Goal: Information Seeking & Learning: Check status

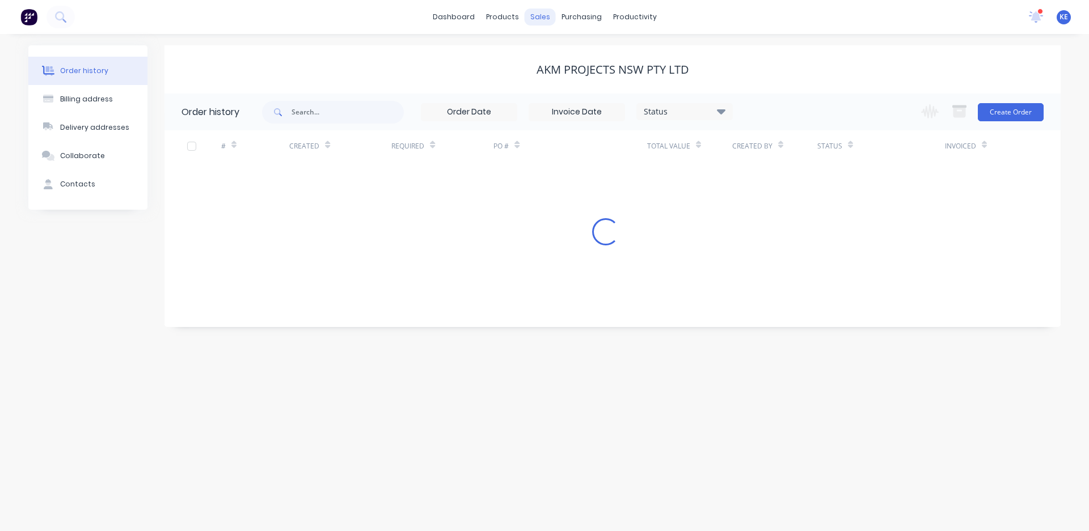
click at [535, 16] on div "sales" at bounding box center [539, 17] width 31 height 17
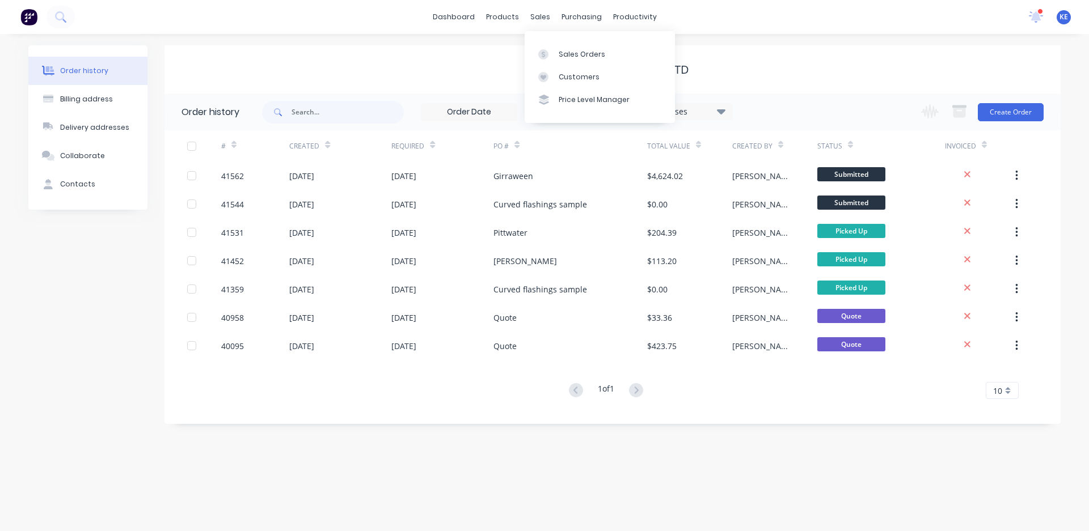
click at [327, 78] on div "AKM PROJECTS NSW PTY LTD" at bounding box center [612, 69] width 896 height 48
click at [562, 60] on link "Sales Orders" at bounding box center [599, 54] width 150 height 23
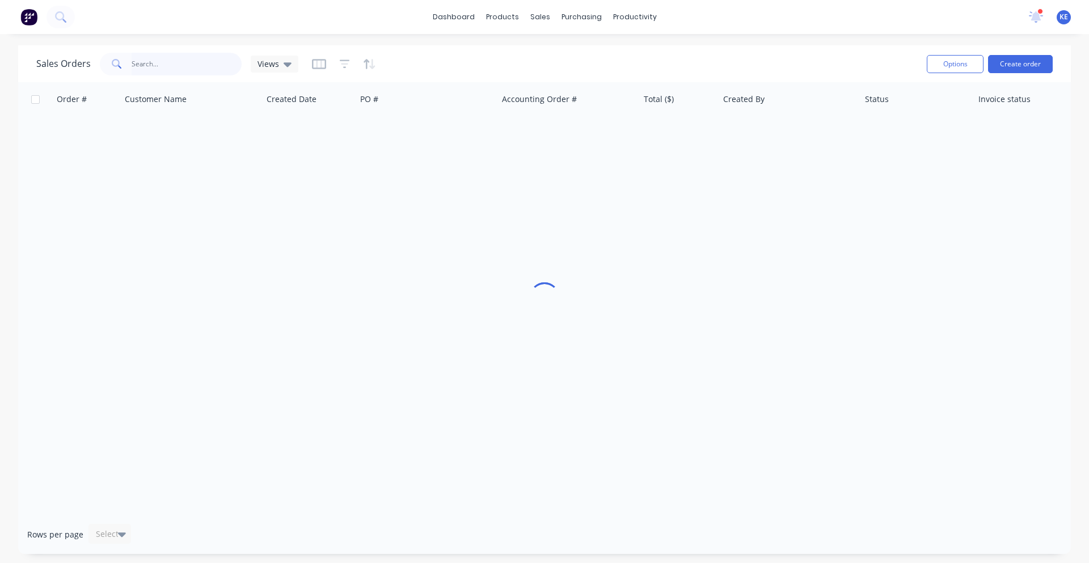
click at [186, 56] on input "text" at bounding box center [187, 64] width 111 height 23
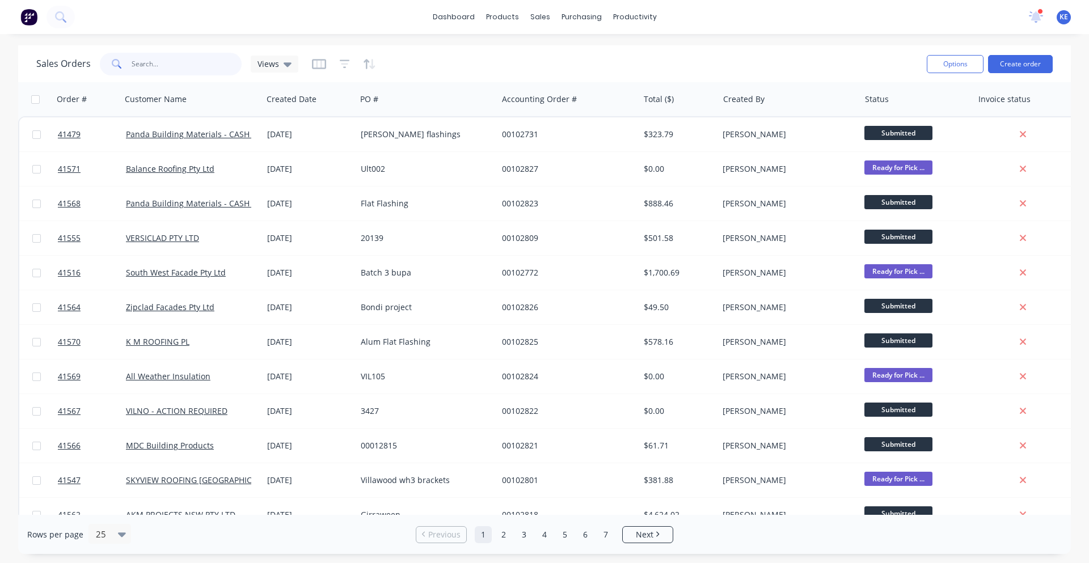
click at [153, 72] on input "text" at bounding box center [187, 64] width 111 height 23
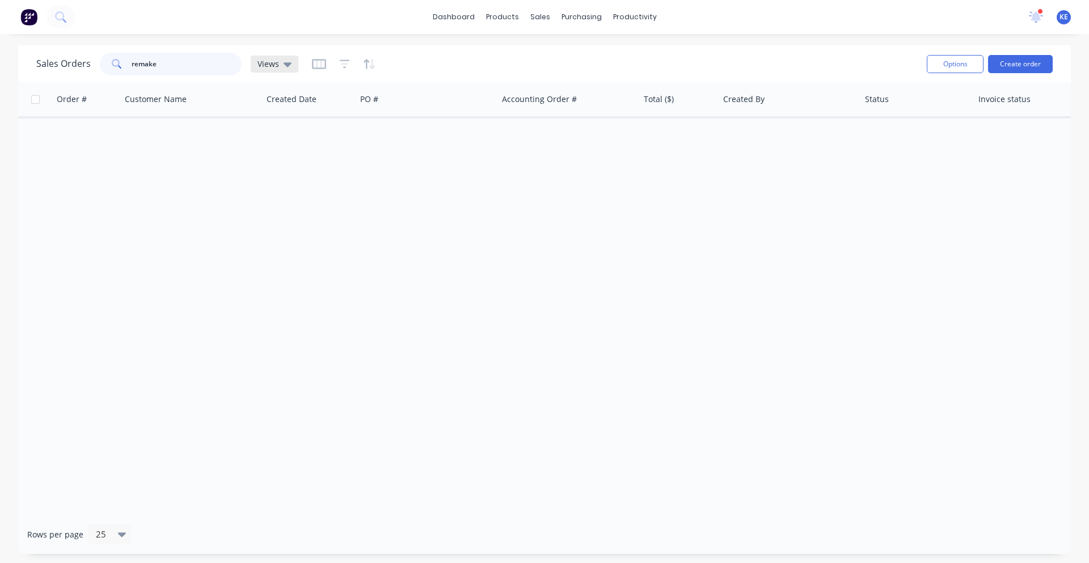
type input "remake"
click at [290, 63] on div "Views" at bounding box center [275, 64] width 48 height 17
drag, startPoint x: 441, startPoint y: 56, endPoint x: 408, endPoint y: 67, distance: 34.8
click at [441, 55] on div "Sales Orders remake Views" at bounding box center [476, 64] width 881 height 28
click at [378, 68] on div "Sales Orders remake Views" at bounding box center [476, 64] width 881 height 28
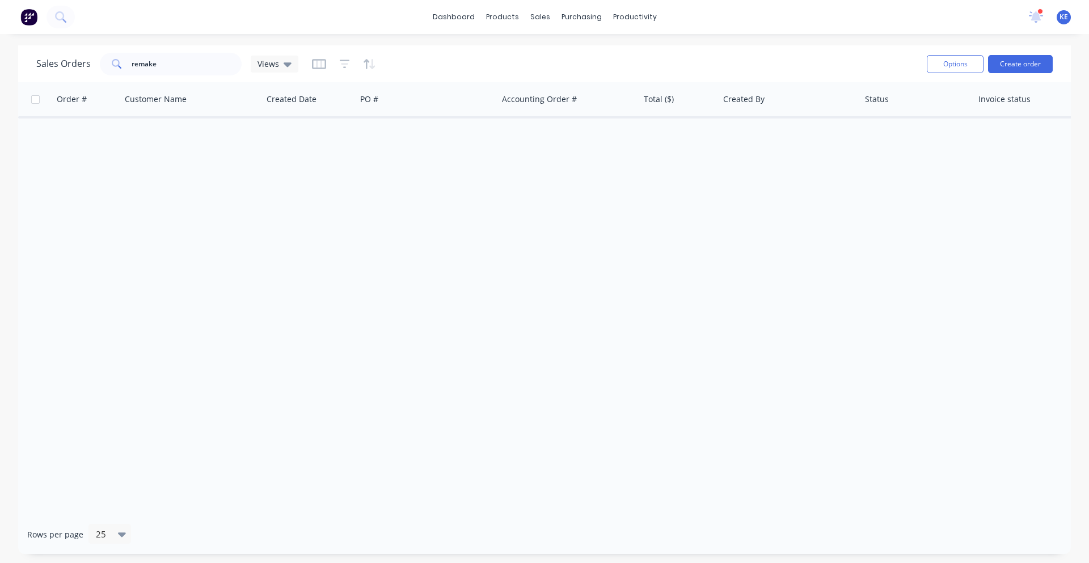
click at [353, 67] on div at bounding box center [344, 64] width 64 height 18
click at [342, 61] on icon "button" at bounding box center [345, 64] width 10 height 9
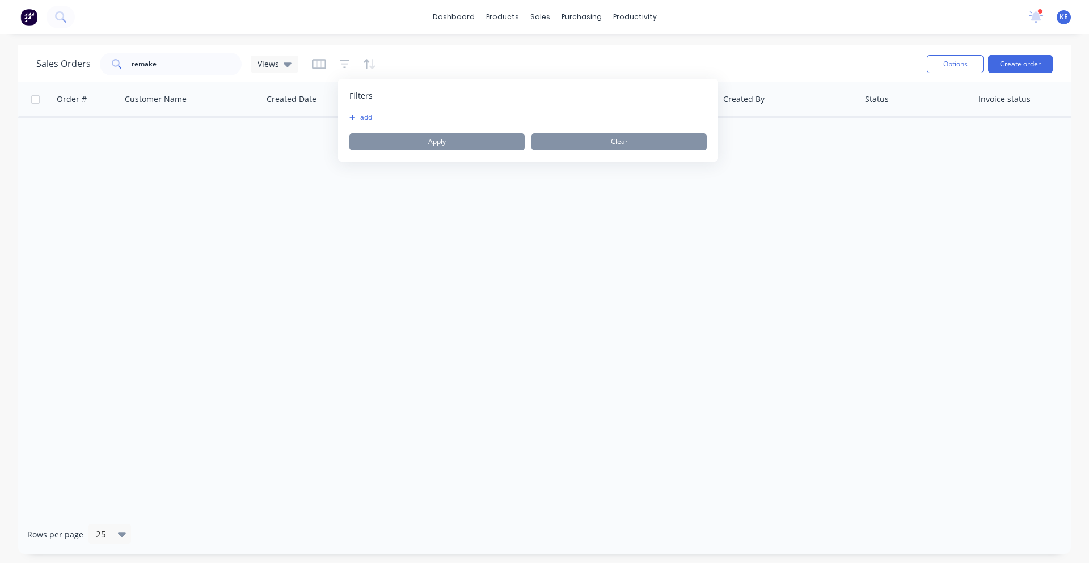
click at [325, 61] on div at bounding box center [344, 64] width 64 height 18
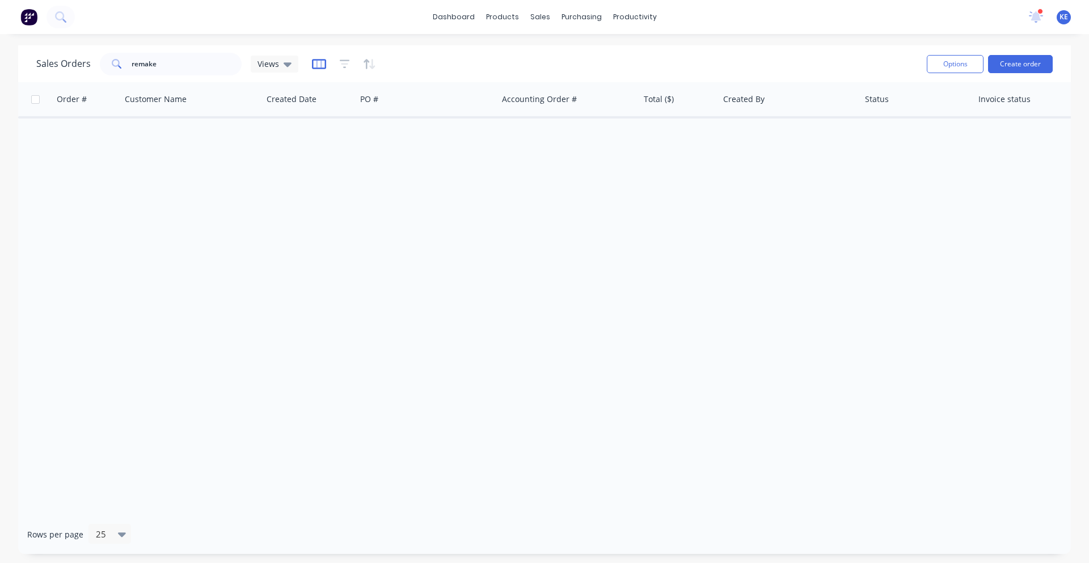
click at [319, 63] on icon "button" at bounding box center [319, 63] width 6 height 7
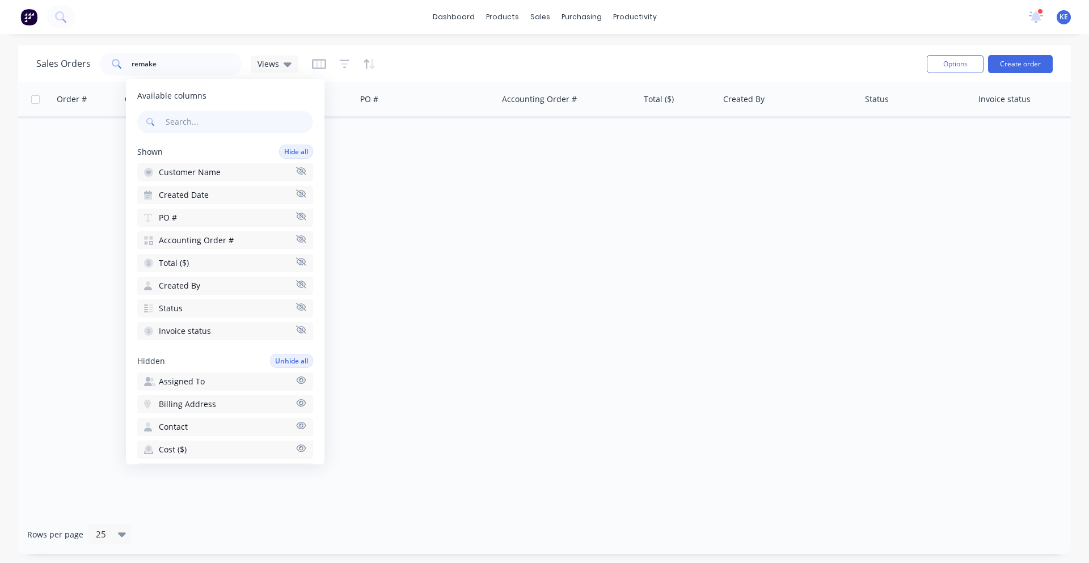
click at [475, 61] on div "Sales Orders remake Views" at bounding box center [476, 64] width 881 height 28
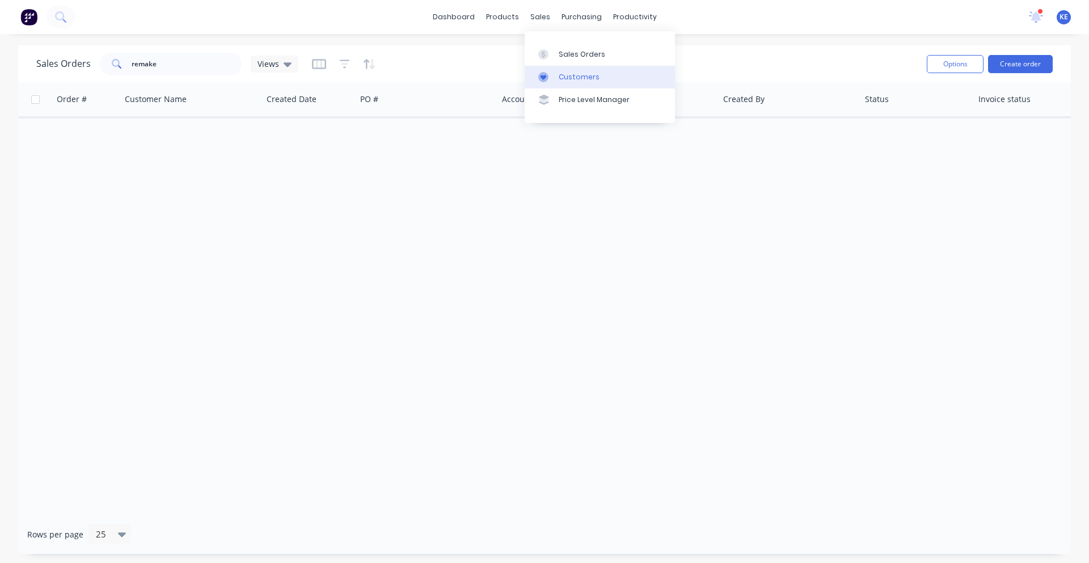
click at [559, 83] on link "Customers" at bounding box center [599, 77] width 150 height 23
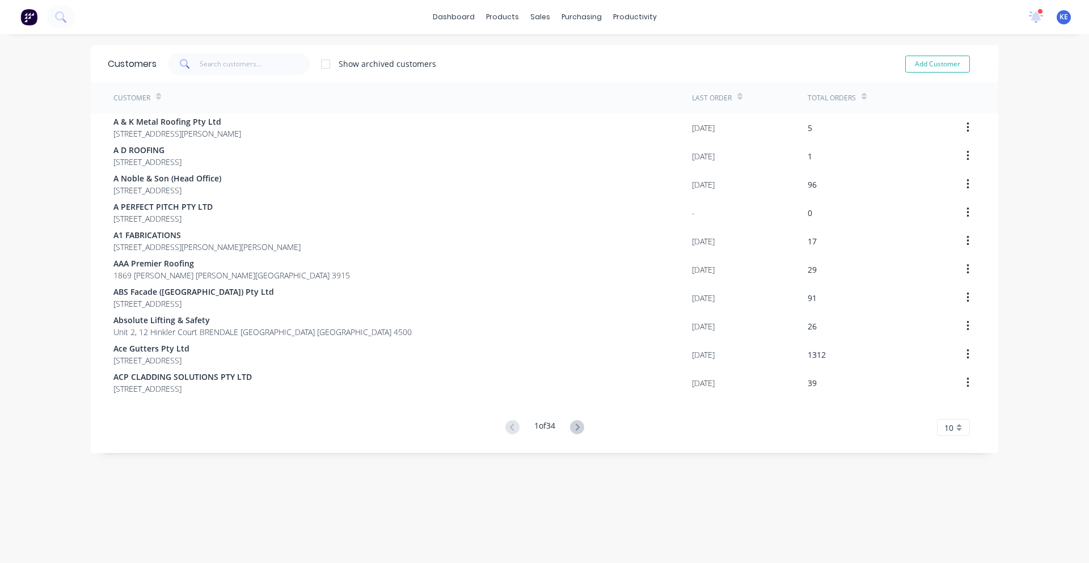
click at [234, 51] on div "Customers Show archived customers Add Customer" at bounding box center [544, 63] width 907 height 37
click at [221, 59] on input "text" at bounding box center [255, 64] width 111 height 23
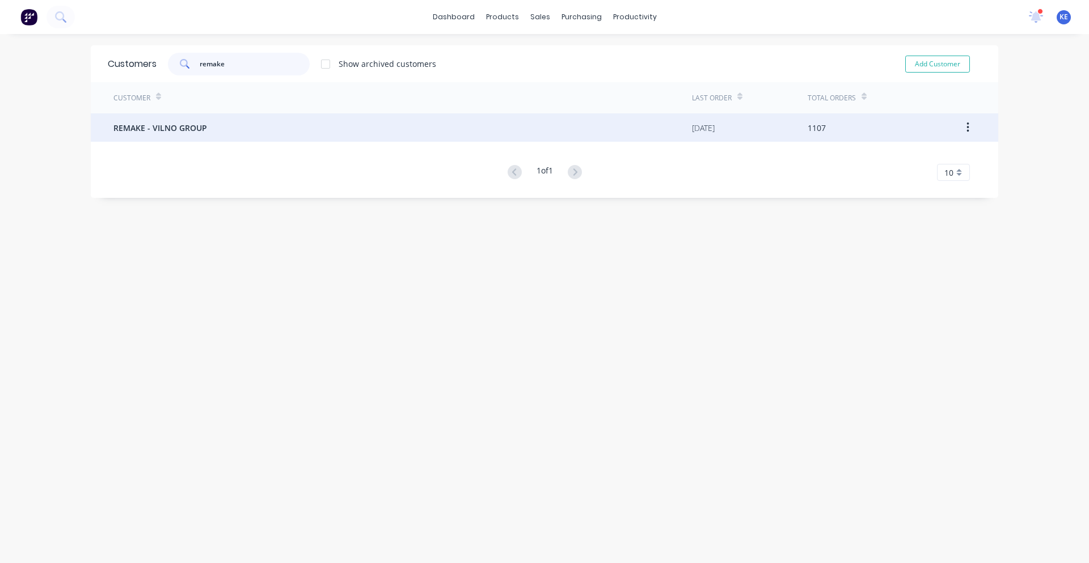
type input "remake"
click at [227, 126] on div "REMAKE - VILNO GROUP" at bounding box center [402, 127] width 578 height 28
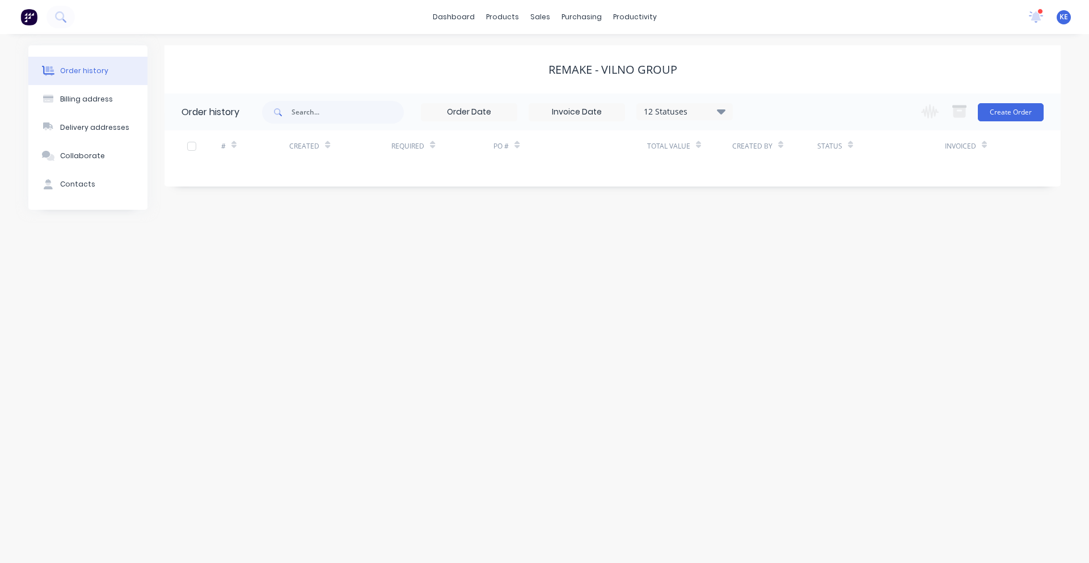
click at [720, 102] on div "12 Statuses Invoice Status Invoiced Not Invoiced Partial Order Status All Archi…" at bounding box center [497, 112] width 471 height 37
click at [718, 130] on div "Total Value" at bounding box center [689, 145] width 85 height 31
click at [719, 108] on icon at bounding box center [721, 111] width 9 height 14
click at [759, 258] on div "All" at bounding box center [708, 248] width 142 height 23
click at [778, 242] on label at bounding box center [778, 242] width 0 height 0
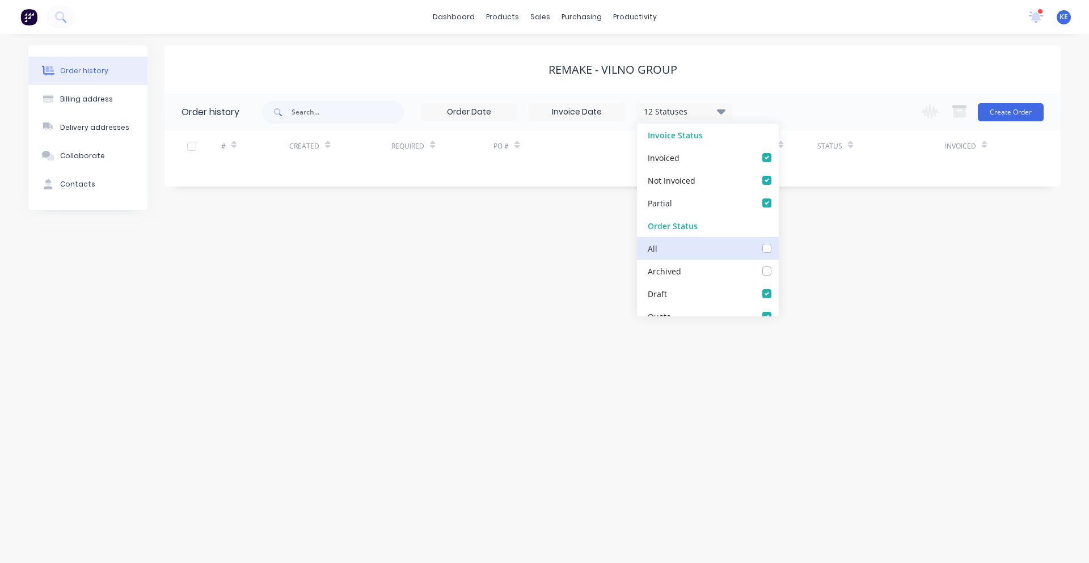
click at [778, 247] on input "checkbox" at bounding box center [782, 247] width 9 height 11
checkbox input "true"
click at [916, 19] on div "dashboard products sales purchasing productivity dashboard products Product Cat…" at bounding box center [544, 17] width 1089 height 34
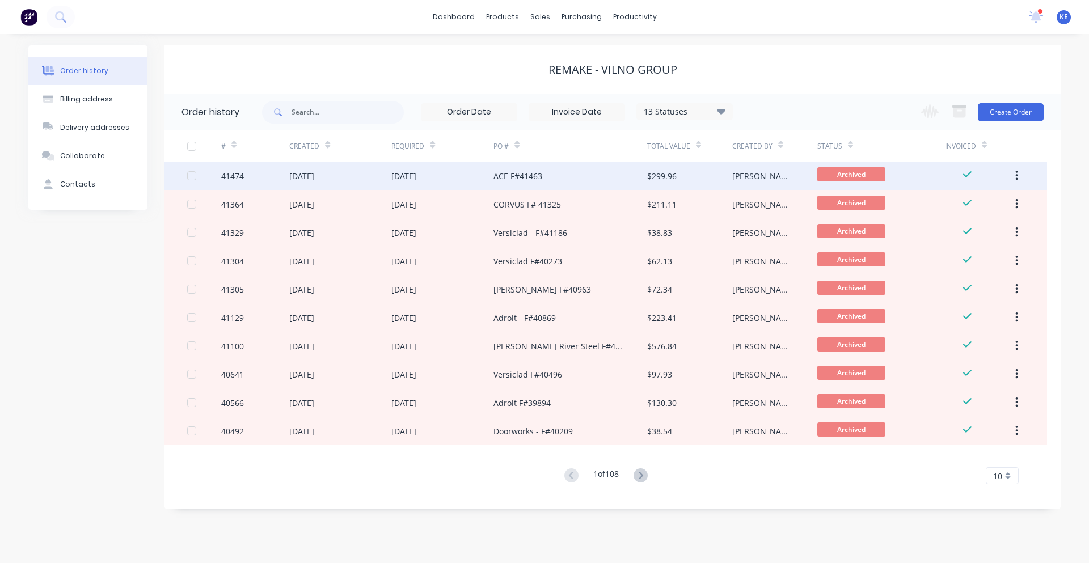
click at [516, 173] on div "ACE F#41463" at bounding box center [517, 176] width 49 height 12
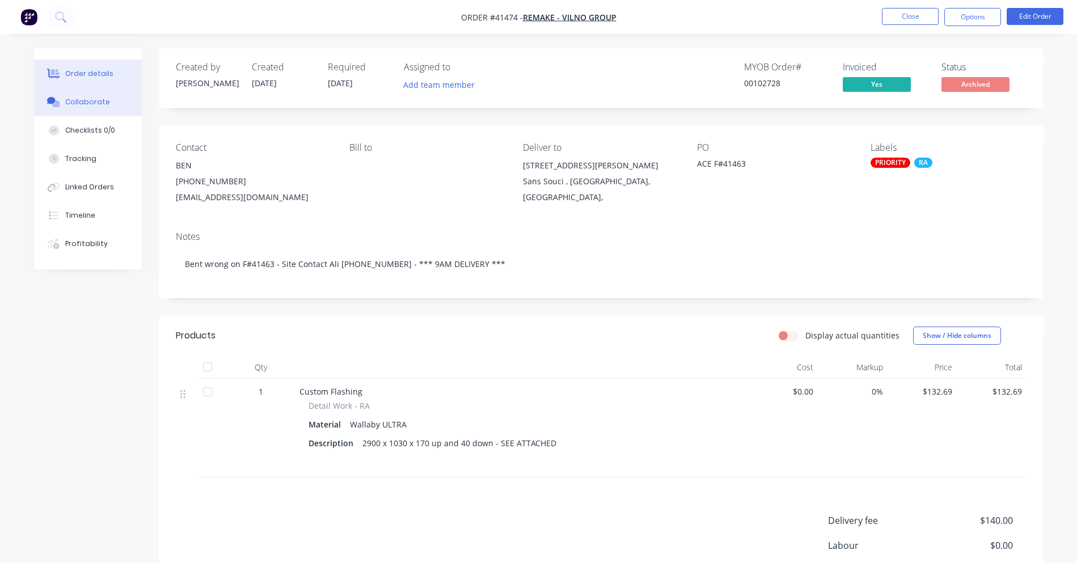
click at [62, 103] on button "Collaborate" at bounding box center [88, 102] width 108 height 28
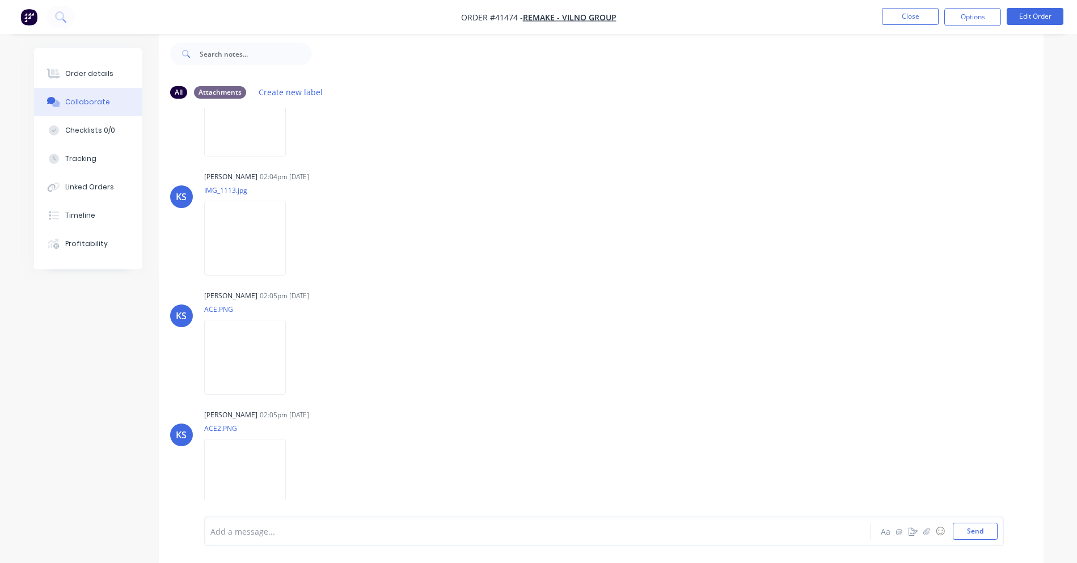
scroll to position [96, 0]
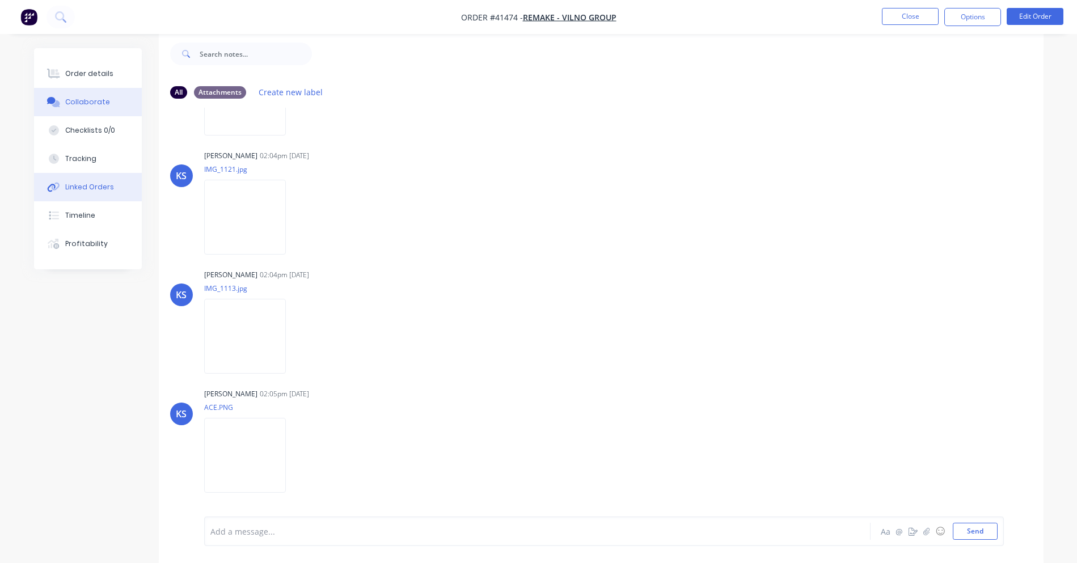
click at [92, 181] on button "Linked Orders" at bounding box center [88, 187] width 108 height 28
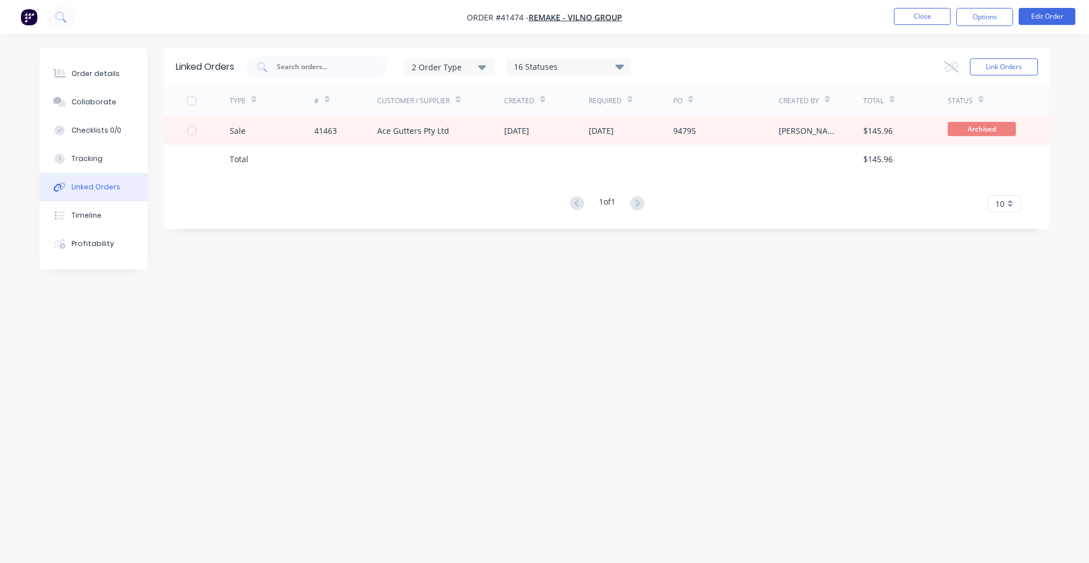
click at [531, 106] on div "Created" at bounding box center [524, 101] width 41 height 20
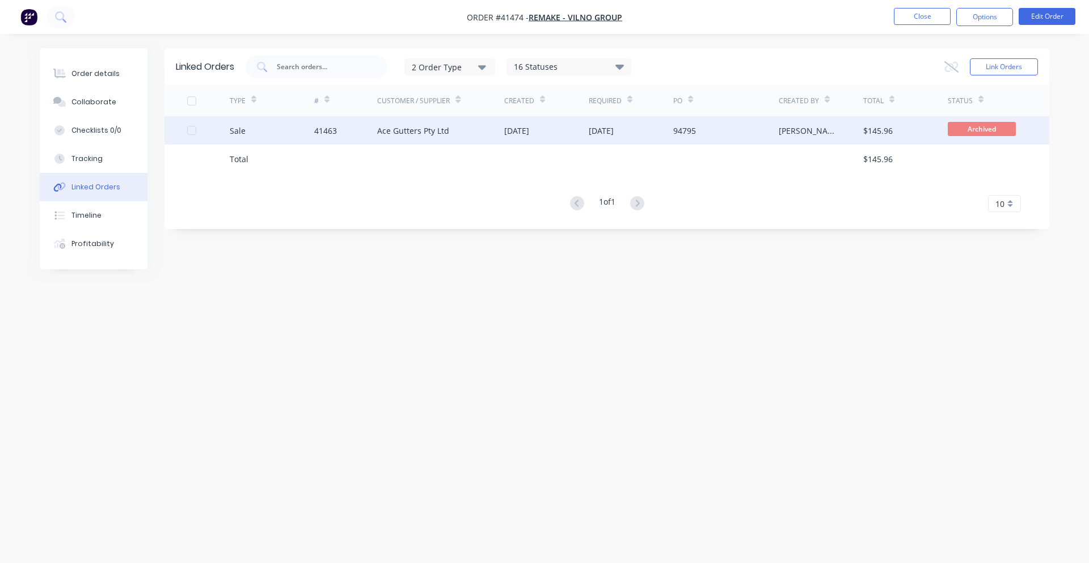
click at [517, 139] on div "[DATE]" at bounding box center [546, 130] width 84 height 28
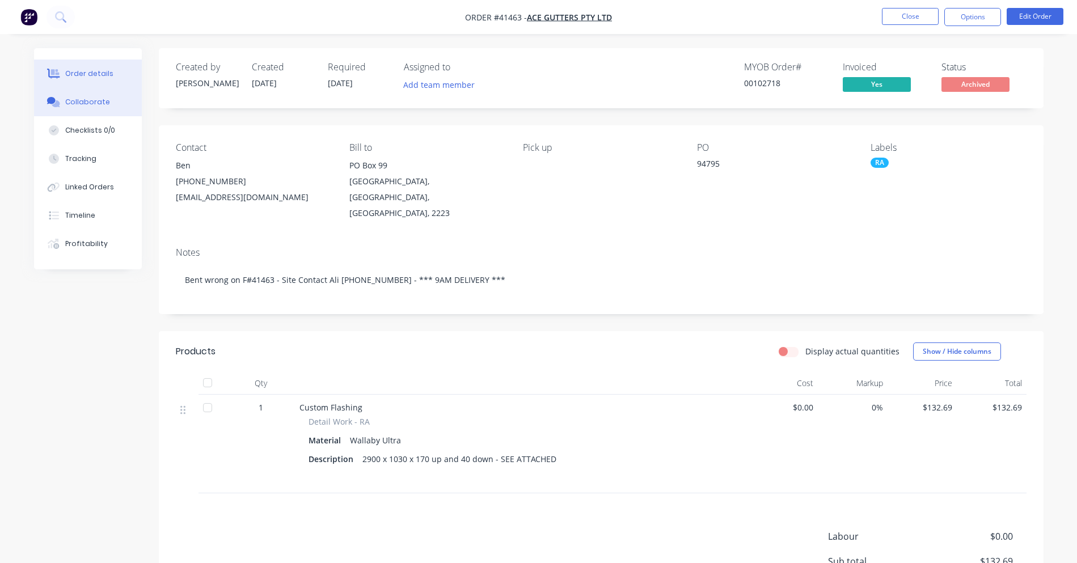
click at [98, 107] on div "Collaborate" at bounding box center [87, 102] width 45 height 10
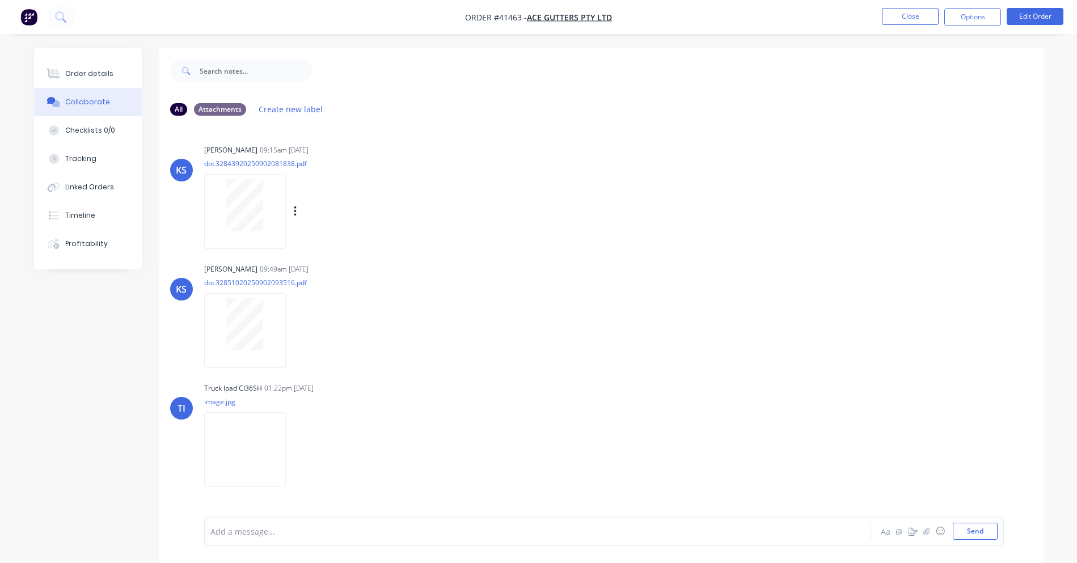
click at [267, 207] on div at bounding box center [244, 205] width 71 height 52
click at [921, 15] on button "Close" at bounding box center [910, 16] width 57 height 17
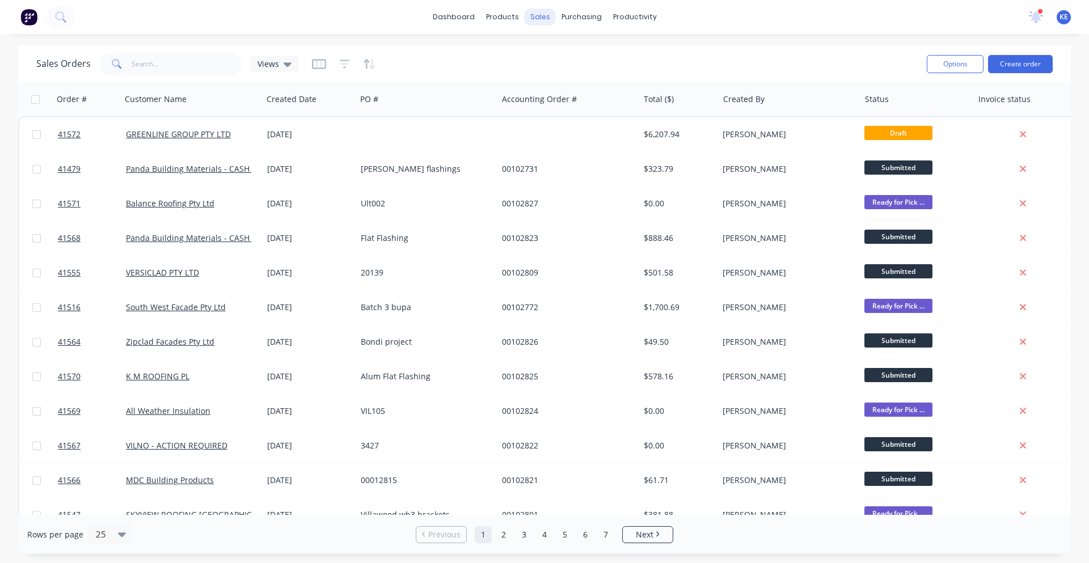
click at [545, 18] on div "sales" at bounding box center [539, 17] width 31 height 17
click at [560, 71] on link "Customers" at bounding box center [599, 77] width 150 height 23
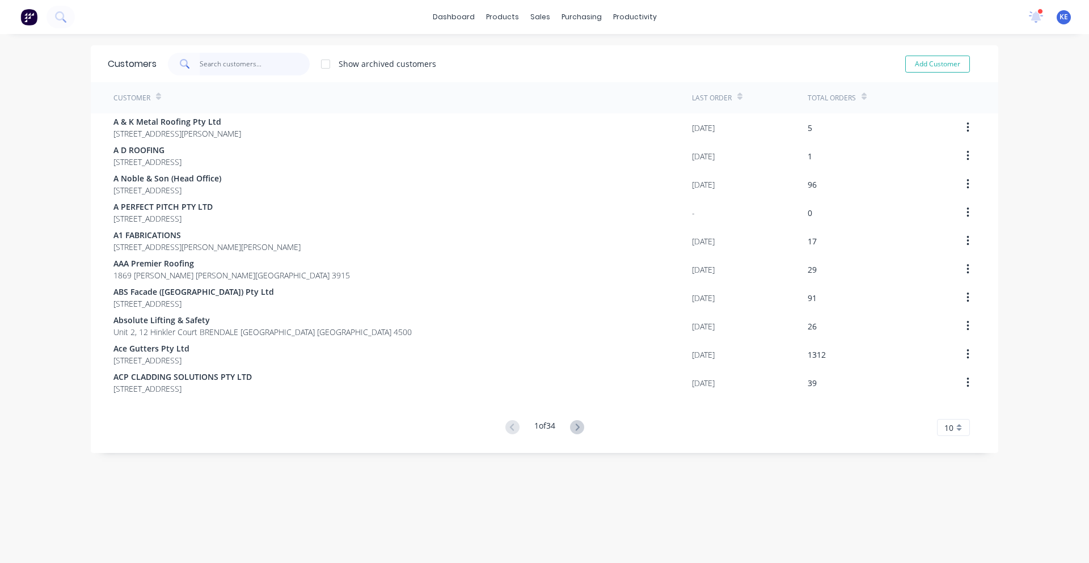
click at [260, 60] on input "text" at bounding box center [255, 64] width 111 height 23
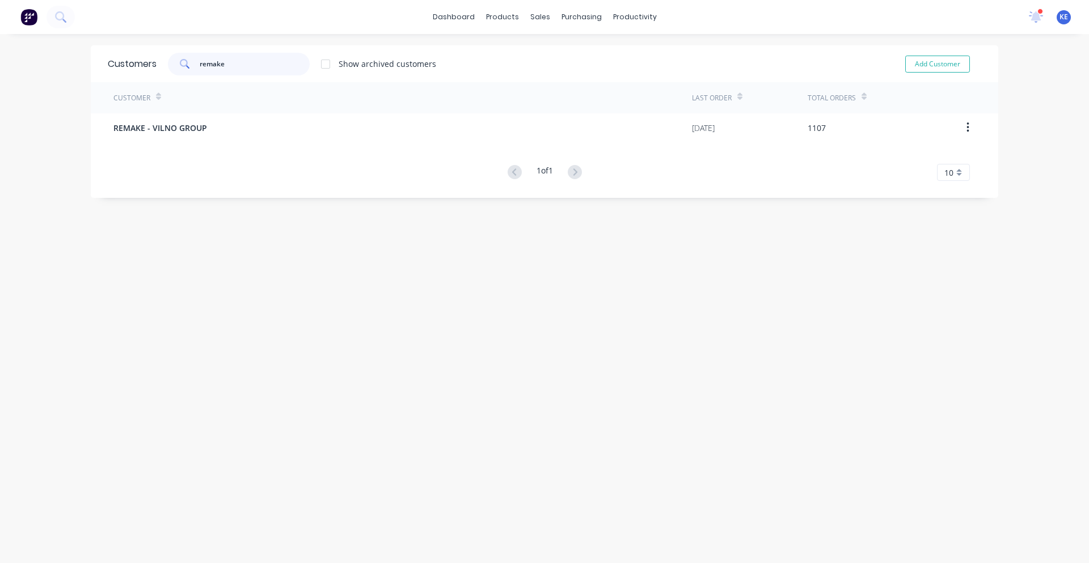
type input "remake"
click at [313, 112] on div "Customer" at bounding box center [402, 97] width 578 height 31
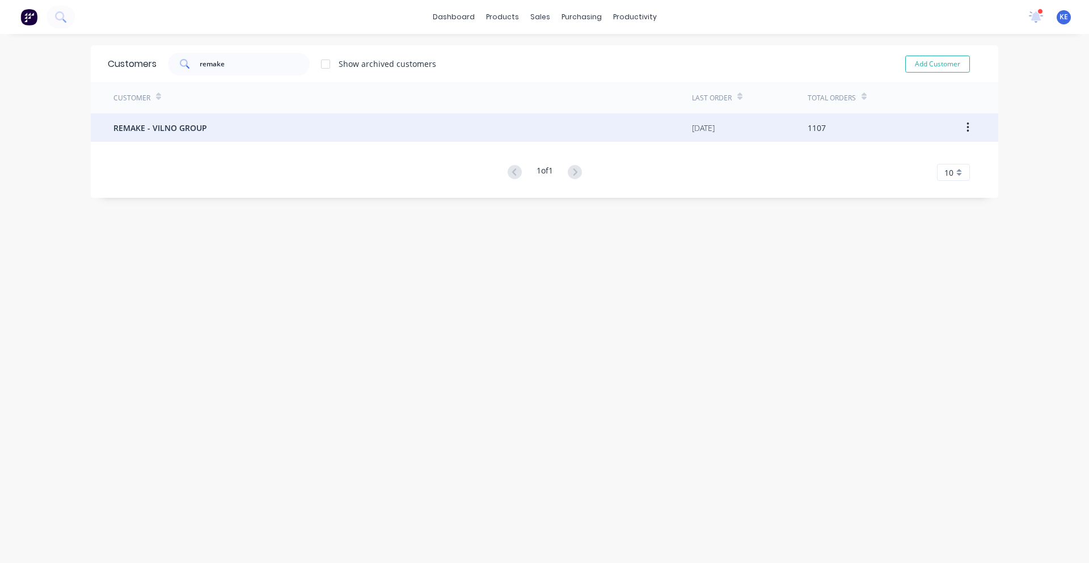
click at [297, 126] on div "REMAKE - VILNO GROUP" at bounding box center [402, 127] width 578 height 28
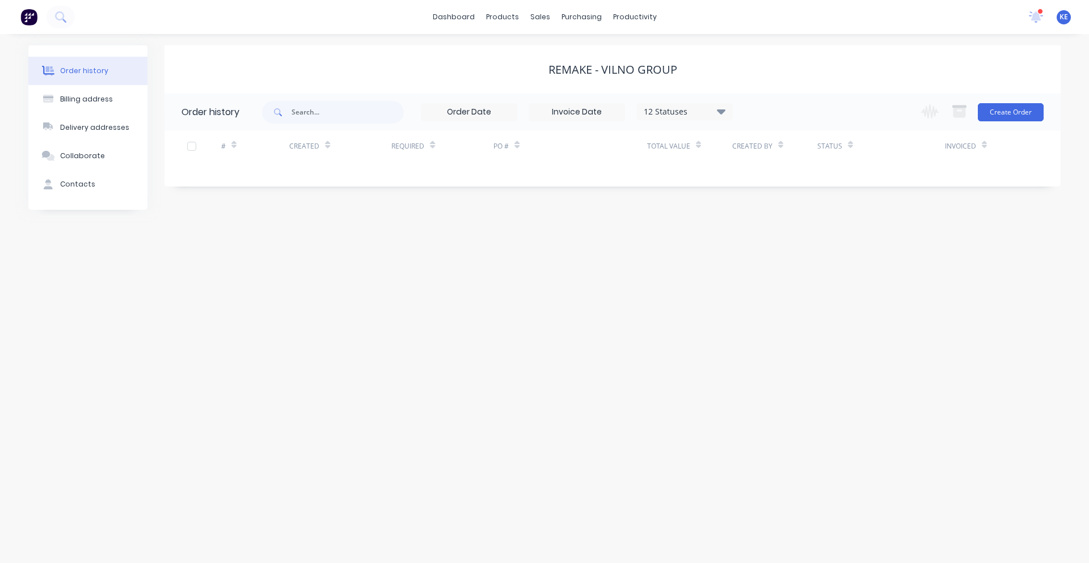
click at [659, 107] on div "12 Statuses" at bounding box center [684, 111] width 95 height 12
click at [778, 242] on label at bounding box center [778, 242] width 0 height 0
click at [778, 246] on input "checkbox" at bounding box center [782, 247] width 9 height 11
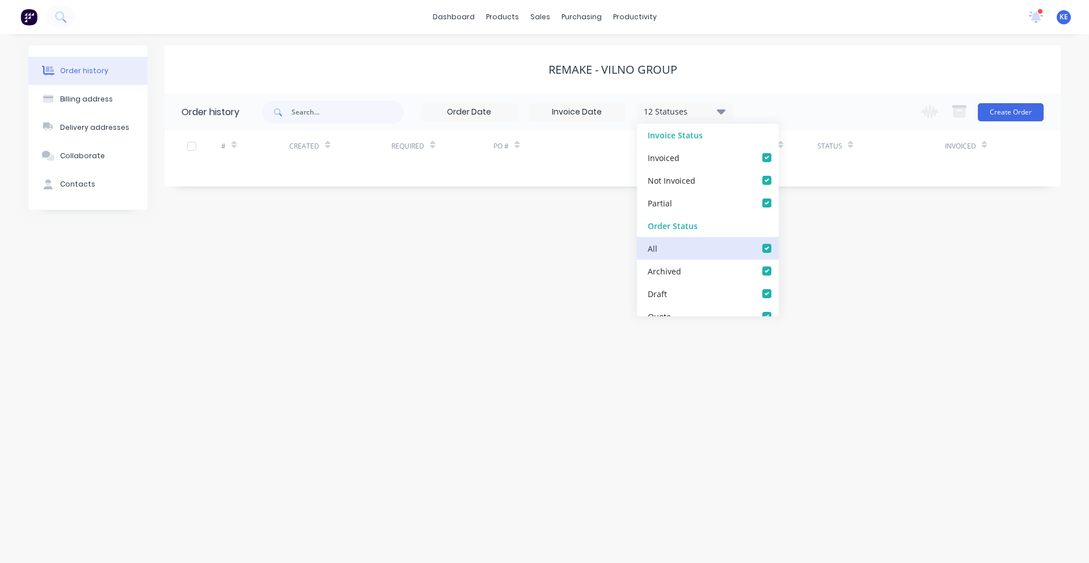
checkbox input "true"
click at [981, 232] on div "Order history Billing address Delivery addresses Collaborate Contacts REMAKE - …" at bounding box center [544, 298] width 1089 height 529
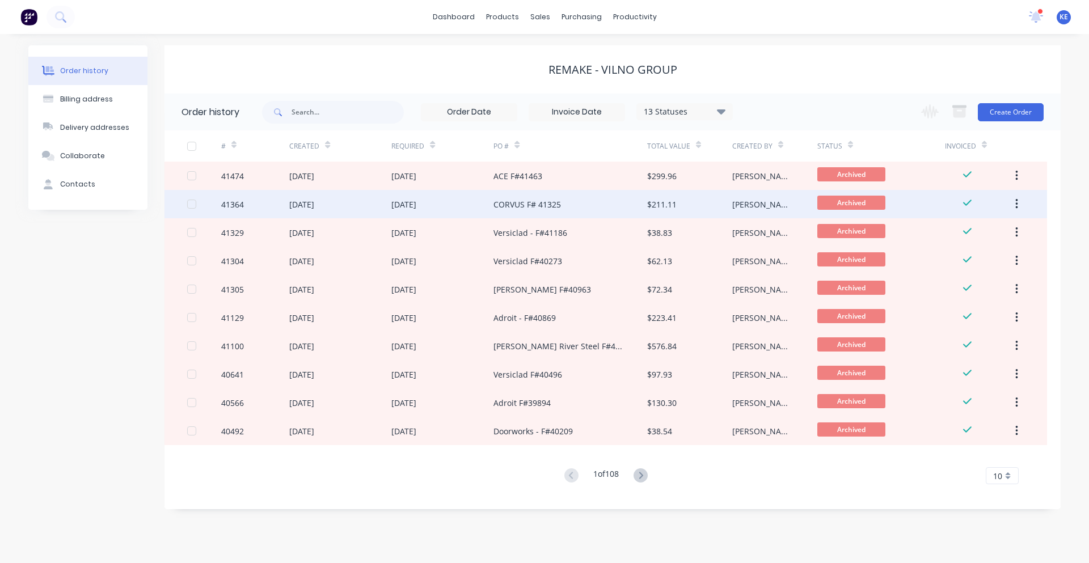
click at [548, 209] on div "CORVUS F# 41325" at bounding box center [526, 204] width 67 height 12
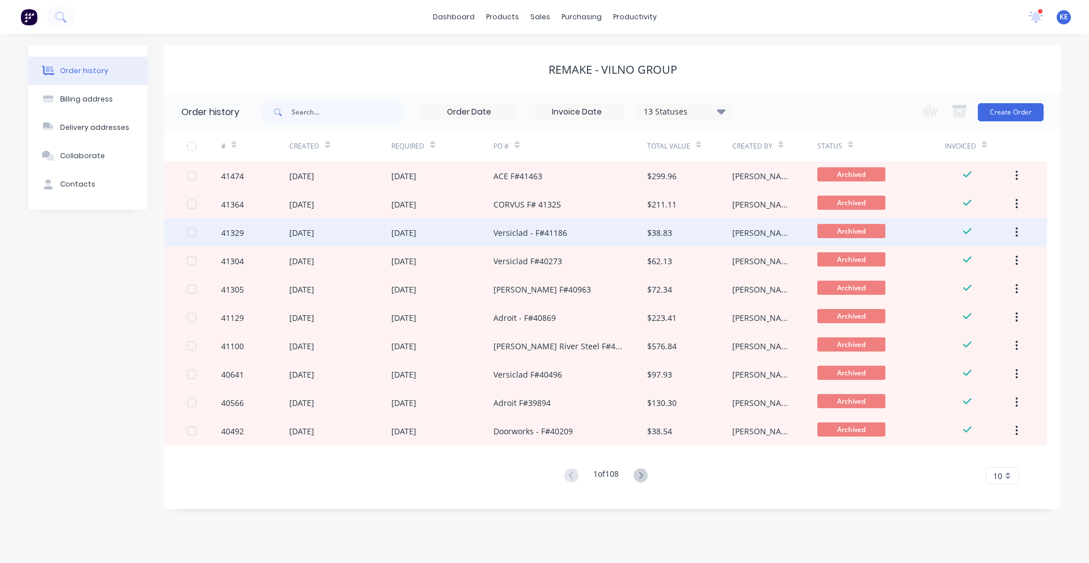
click at [433, 239] on div "[DATE]" at bounding box center [442, 232] width 102 height 28
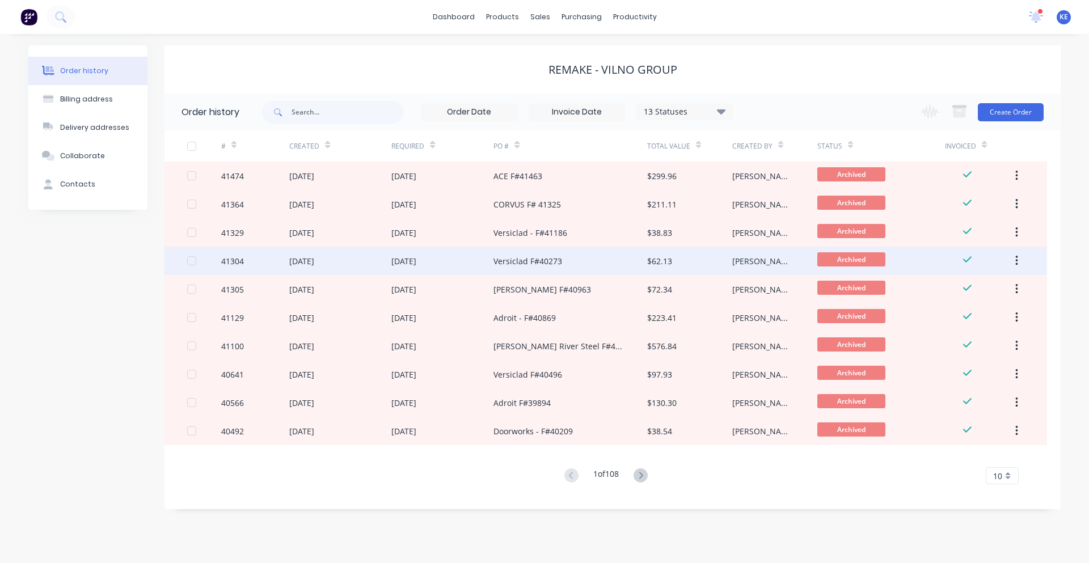
click at [510, 261] on div "Versiclad F#40273" at bounding box center [527, 261] width 69 height 12
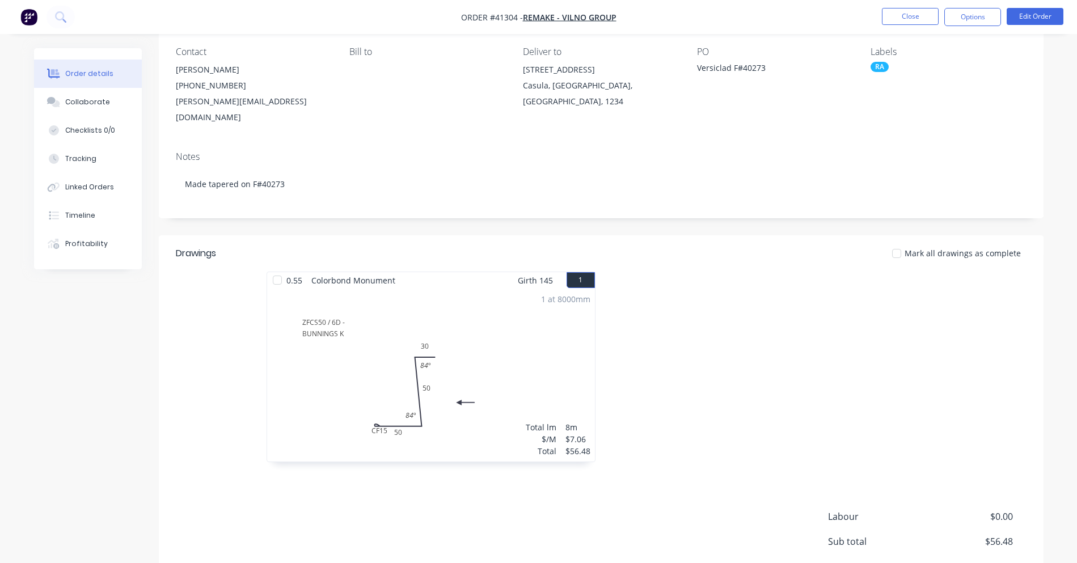
scroll to position [74, 0]
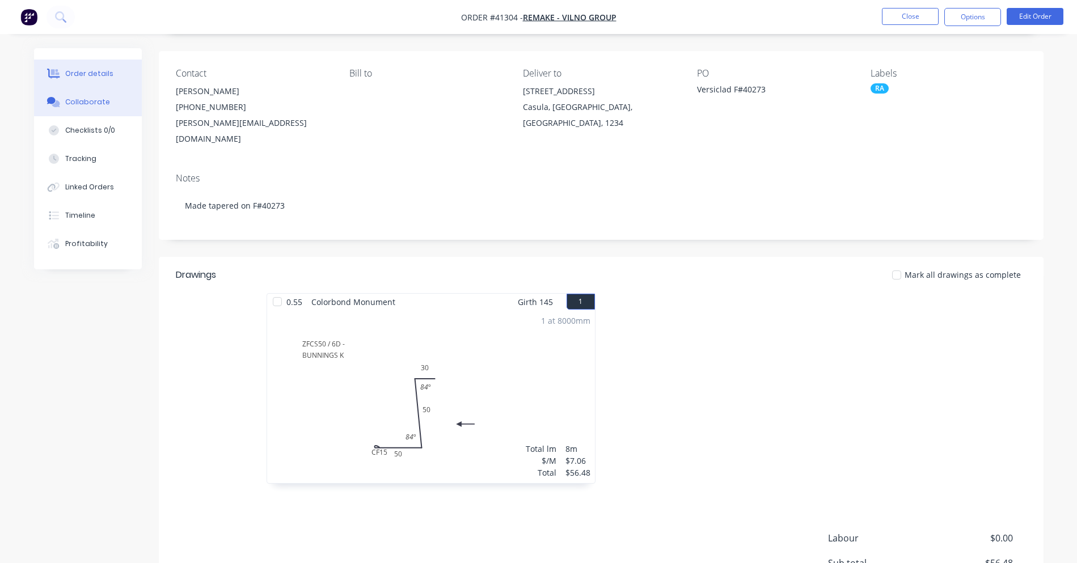
click at [50, 96] on button "Collaborate" at bounding box center [88, 102] width 108 height 28
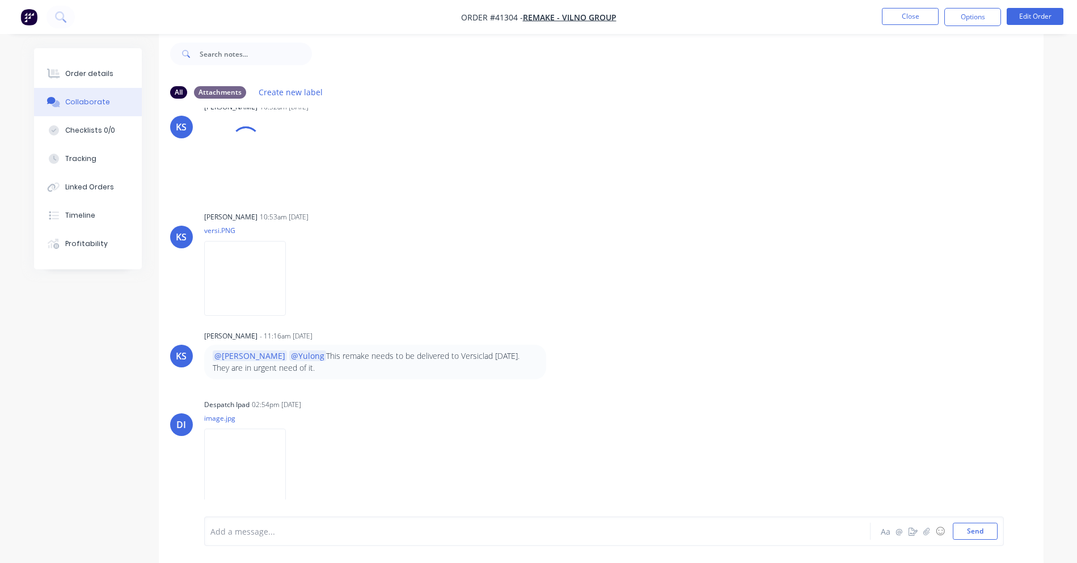
scroll to position [273, 0]
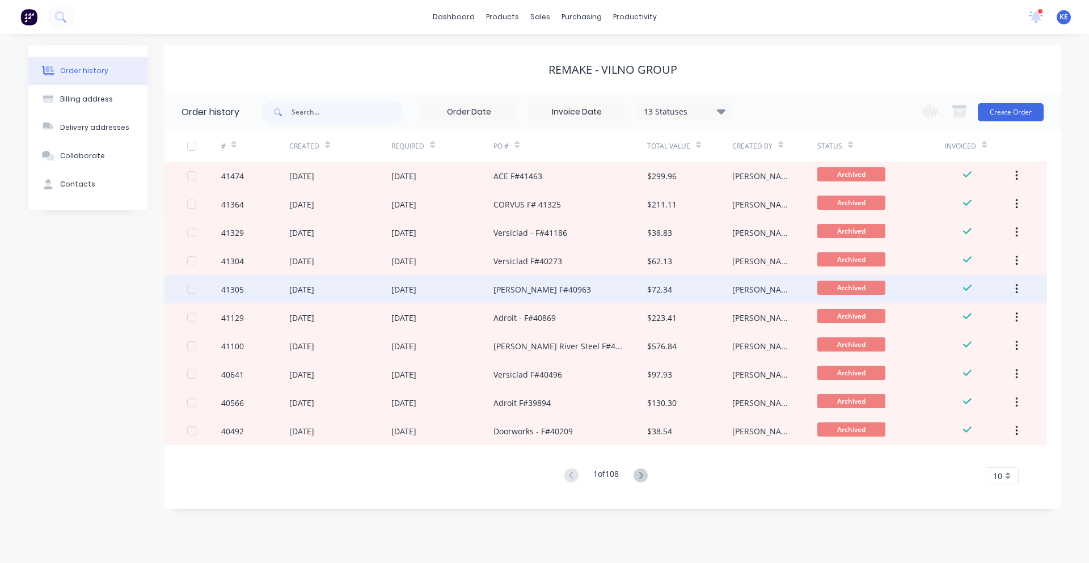
click at [416, 286] on div "[DATE]" at bounding box center [403, 289] width 25 height 12
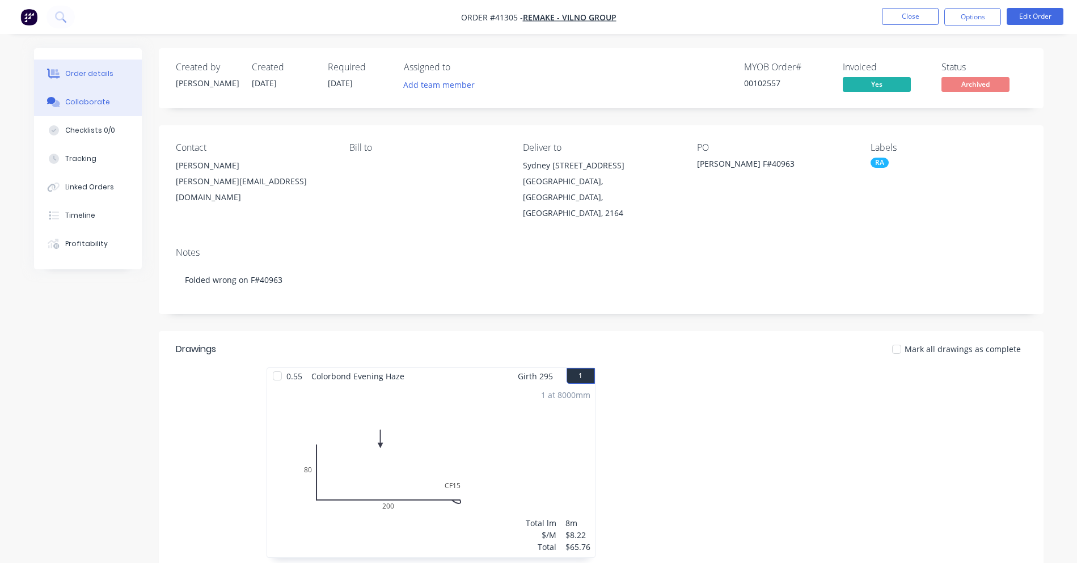
click at [85, 109] on button "Collaborate" at bounding box center [88, 102] width 108 height 28
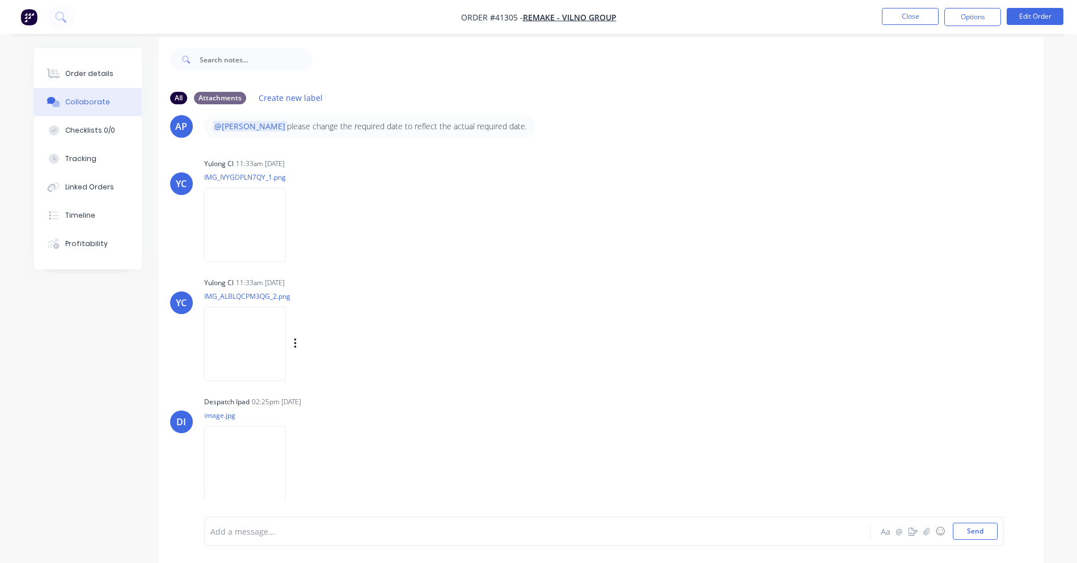
scroll to position [17, 0]
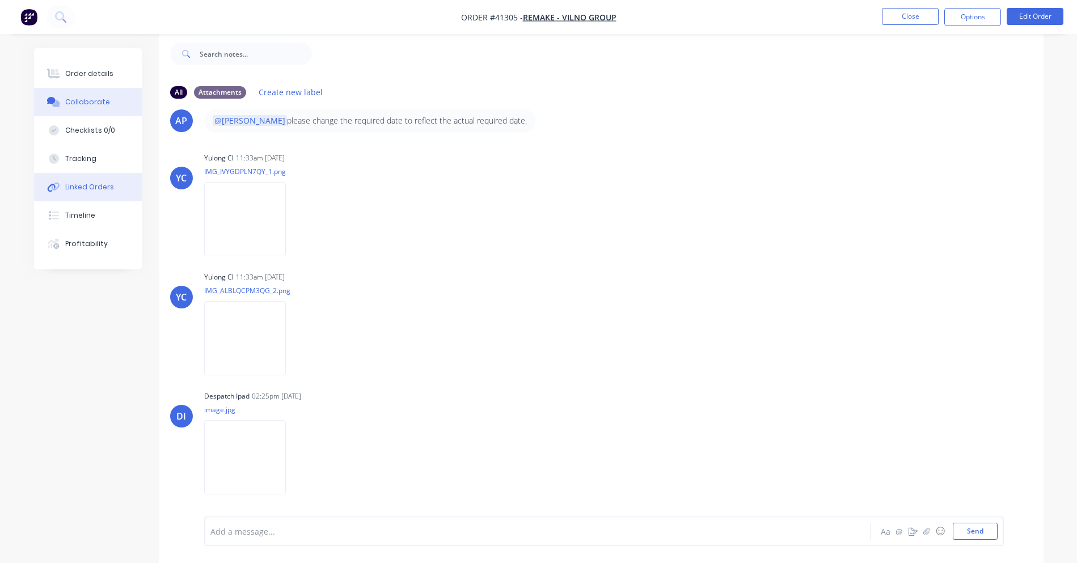
click at [121, 197] on button "Linked Orders" at bounding box center [88, 187] width 108 height 28
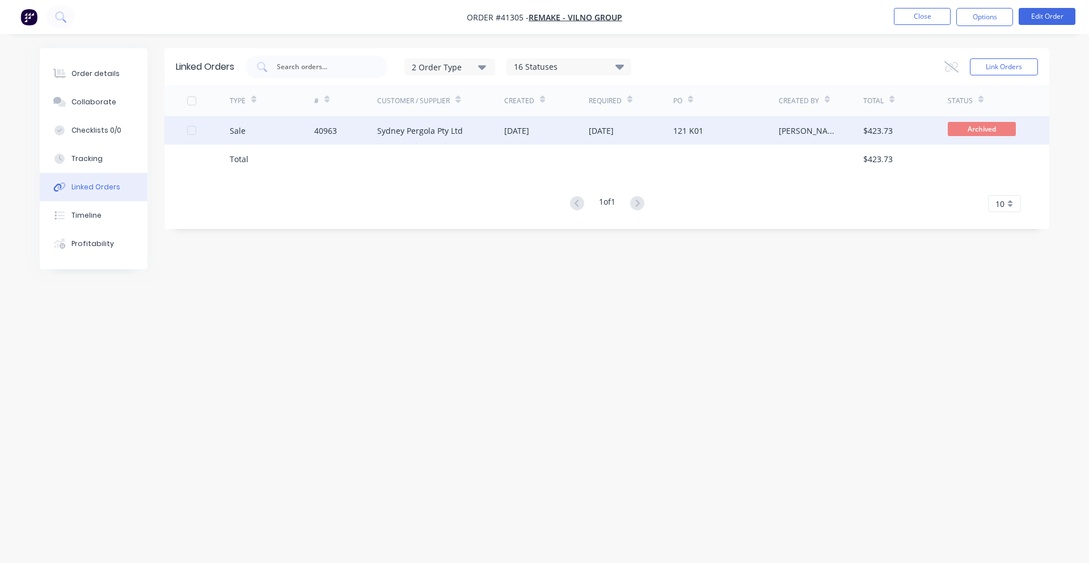
click at [613, 135] on div "07 Aug 2025" at bounding box center [600, 131] width 25 height 12
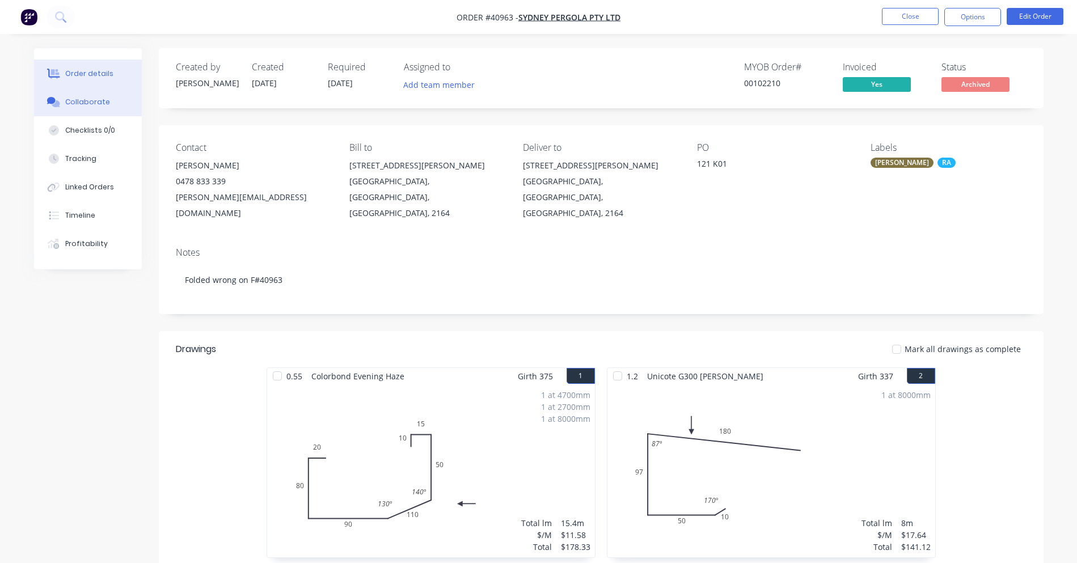
click at [103, 101] on div "Collaborate" at bounding box center [87, 102] width 45 height 10
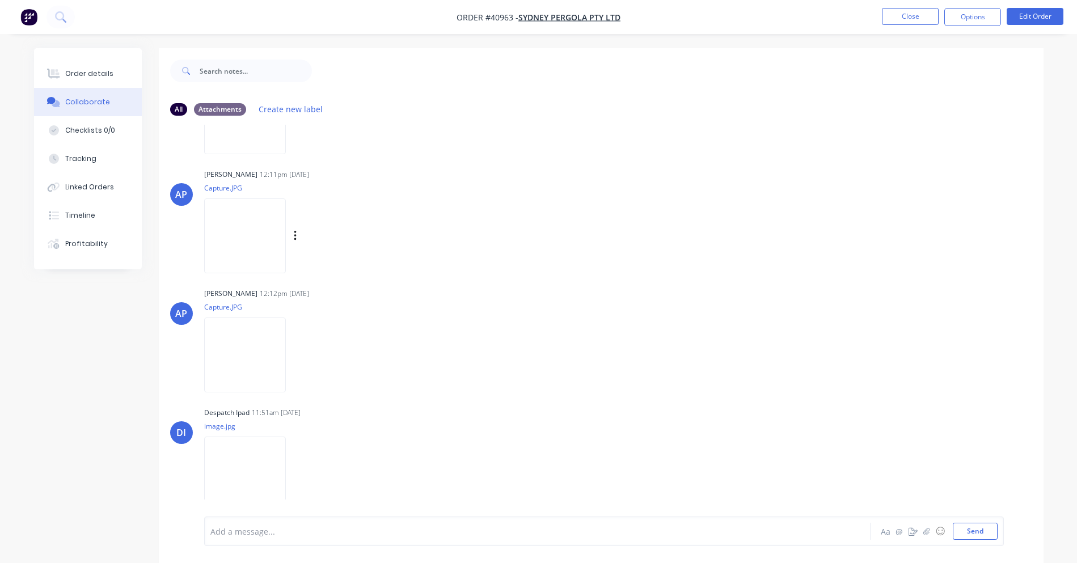
scroll to position [17, 0]
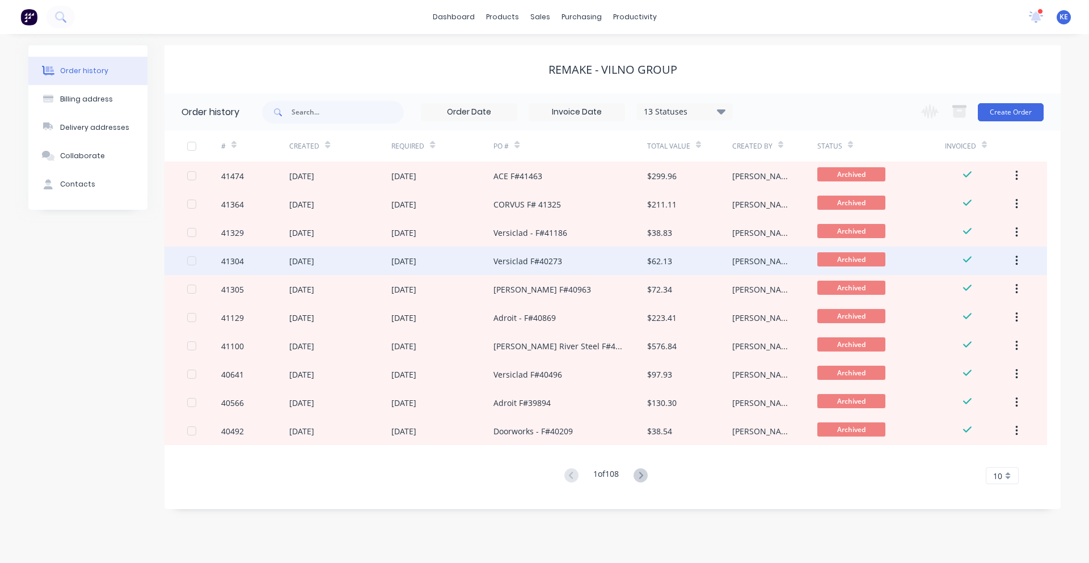
click at [472, 268] on div "[DATE]" at bounding box center [442, 261] width 102 height 28
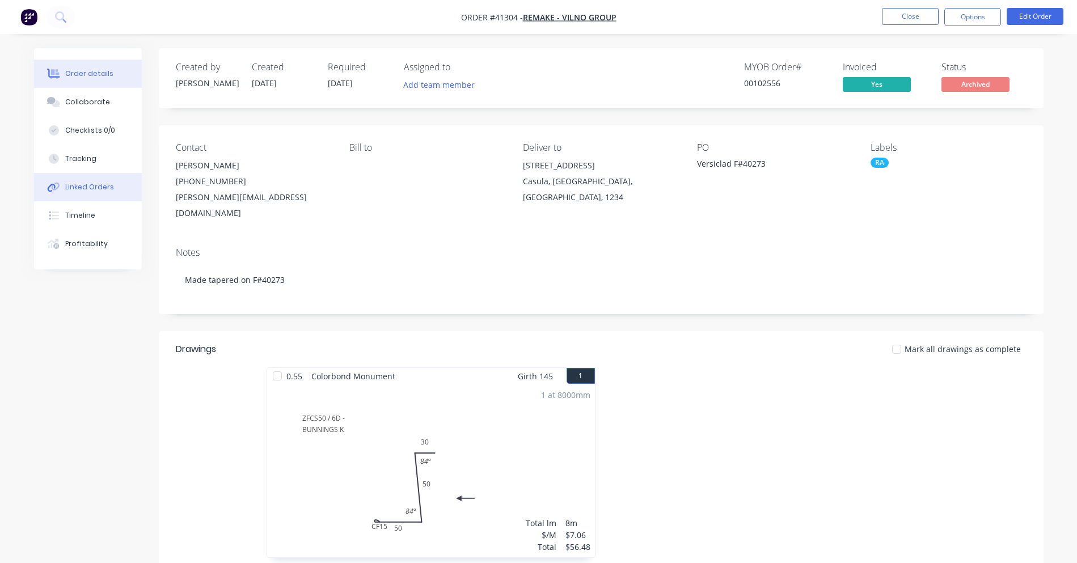
click at [99, 197] on button "Linked Orders" at bounding box center [88, 187] width 108 height 28
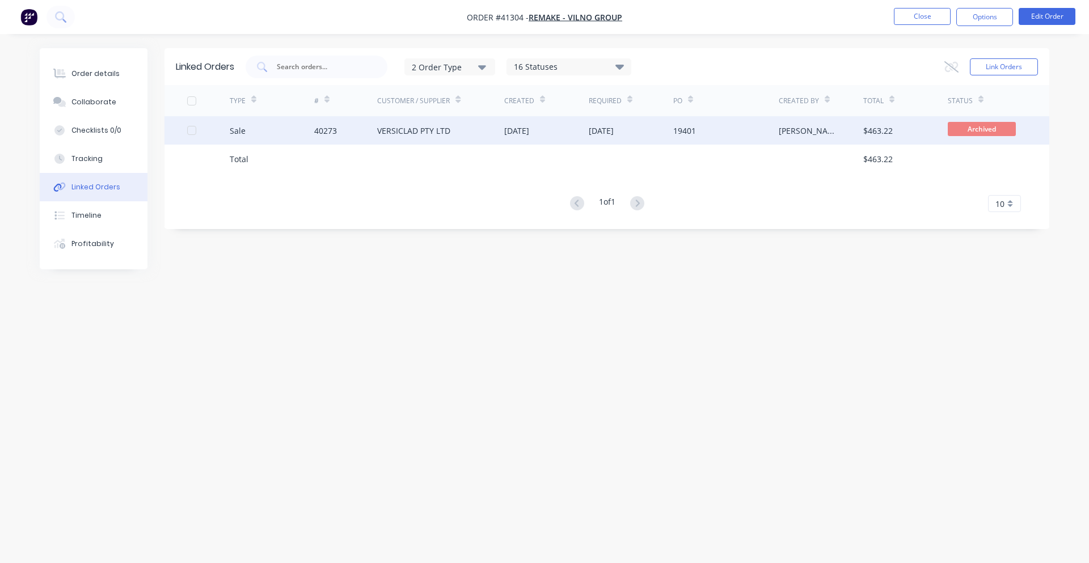
click at [441, 132] on div "VERSICLAD PTY LTD" at bounding box center [413, 131] width 73 height 12
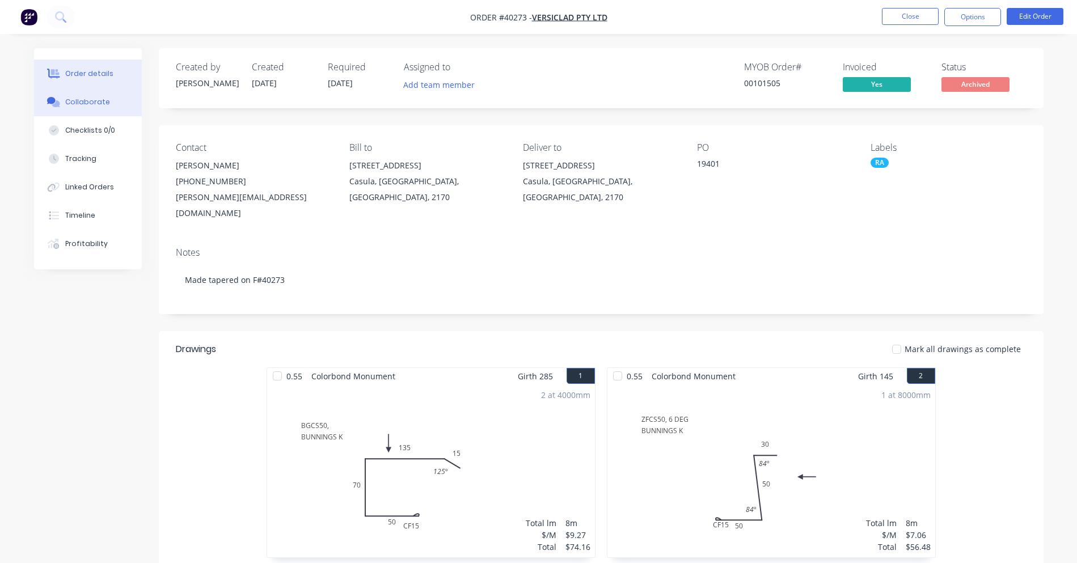
click at [107, 102] on button "Collaborate" at bounding box center [88, 102] width 108 height 28
